Goal: Information Seeking & Learning: Learn about a topic

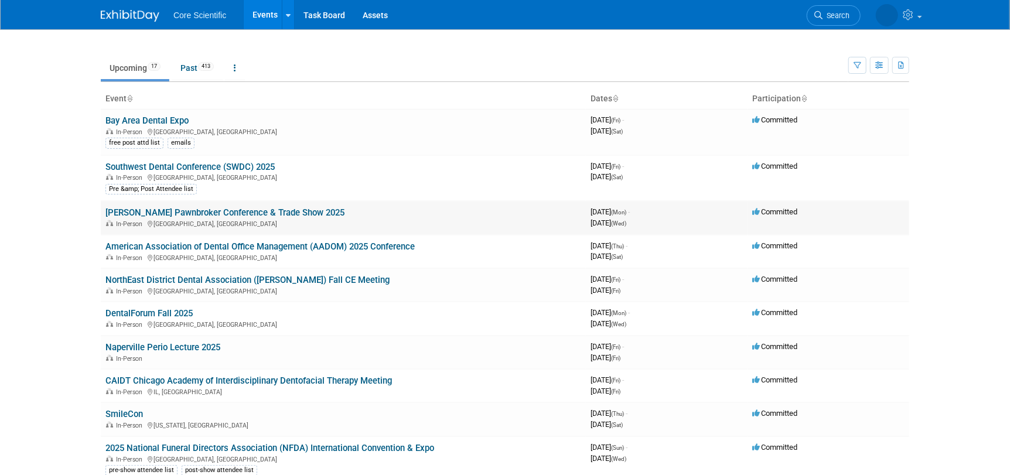
click at [127, 213] on link "[PERSON_NAME] Pawnbroker Conference & Trade Show 2025" at bounding box center [224, 212] width 239 height 11
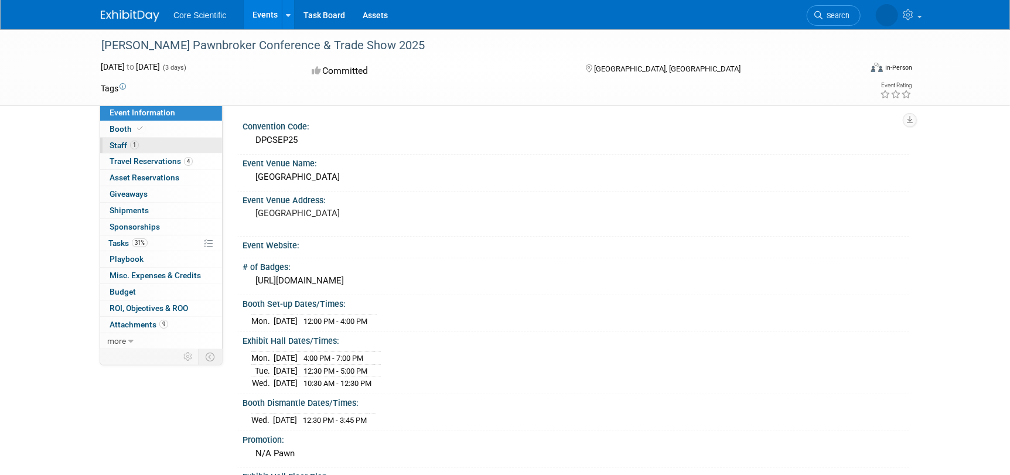
click at [118, 142] on span "Staff 1" at bounding box center [124, 145] width 29 height 9
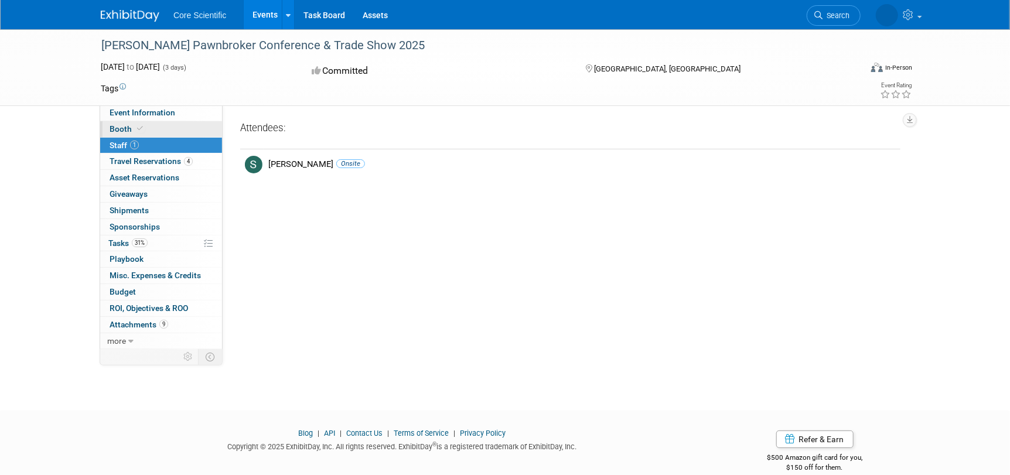
click at [113, 127] on span "Booth" at bounding box center [128, 128] width 36 height 9
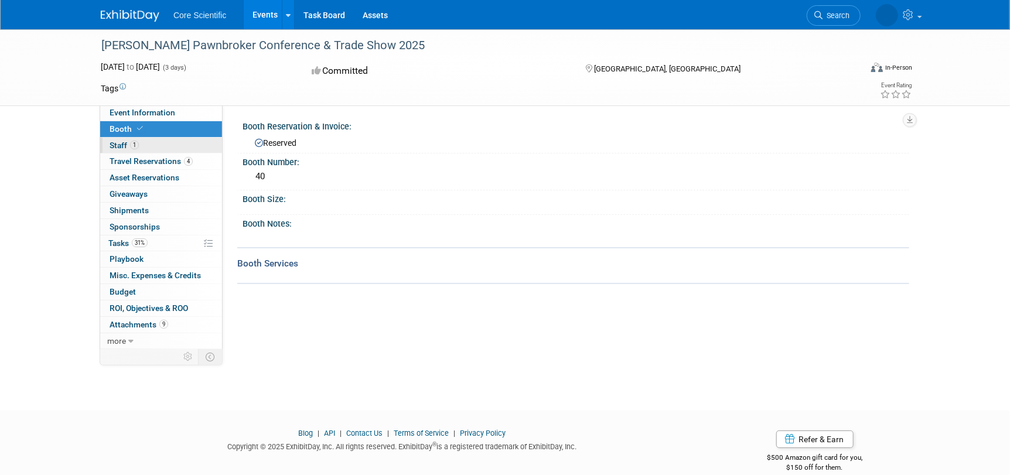
click at [120, 147] on span "Staff 1" at bounding box center [124, 145] width 29 height 9
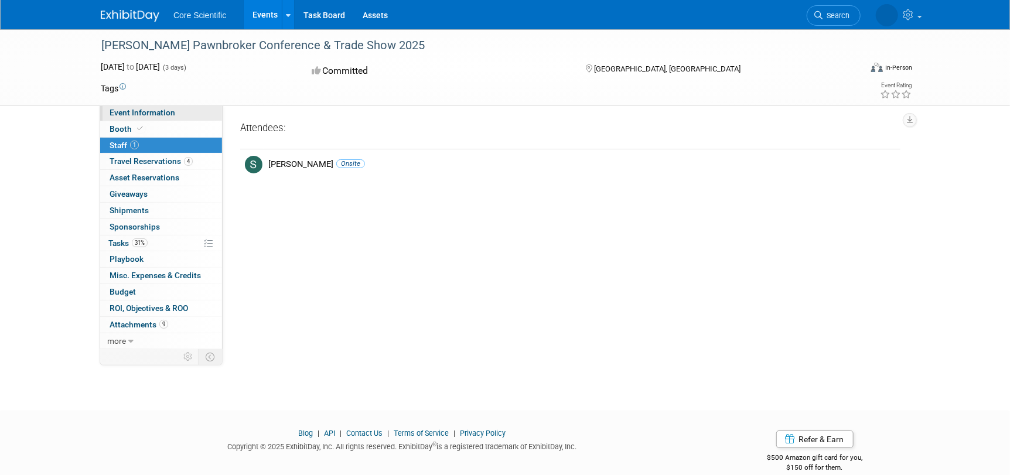
click at [135, 108] on span "Event Information" at bounding box center [143, 112] width 66 height 9
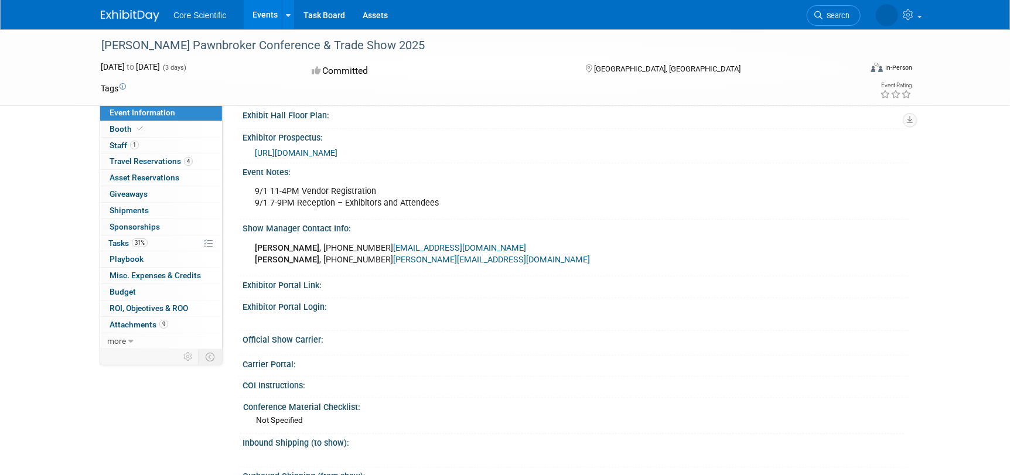
scroll to position [352, 0]
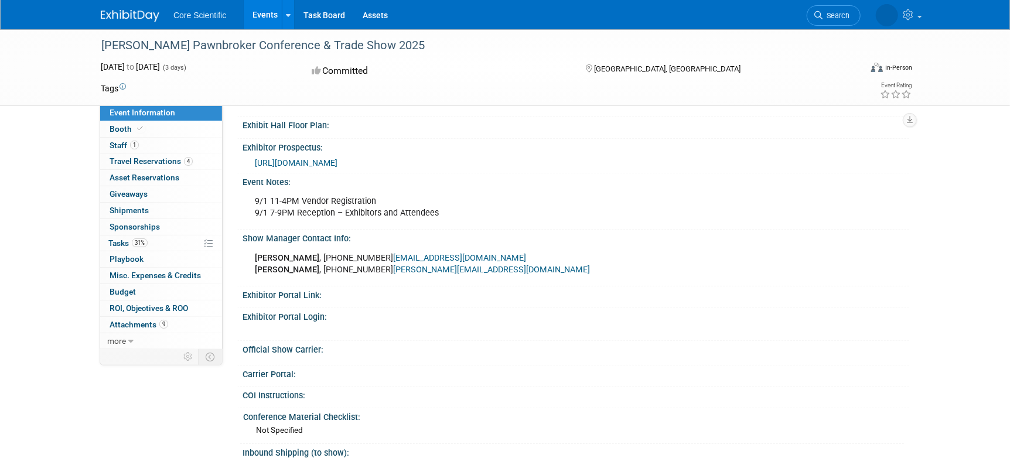
click at [303, 160] on span "[URL][DOMAIN_NAME]" at bounding box center [296, 162] width 83 height 9
